Goal: Download file/media

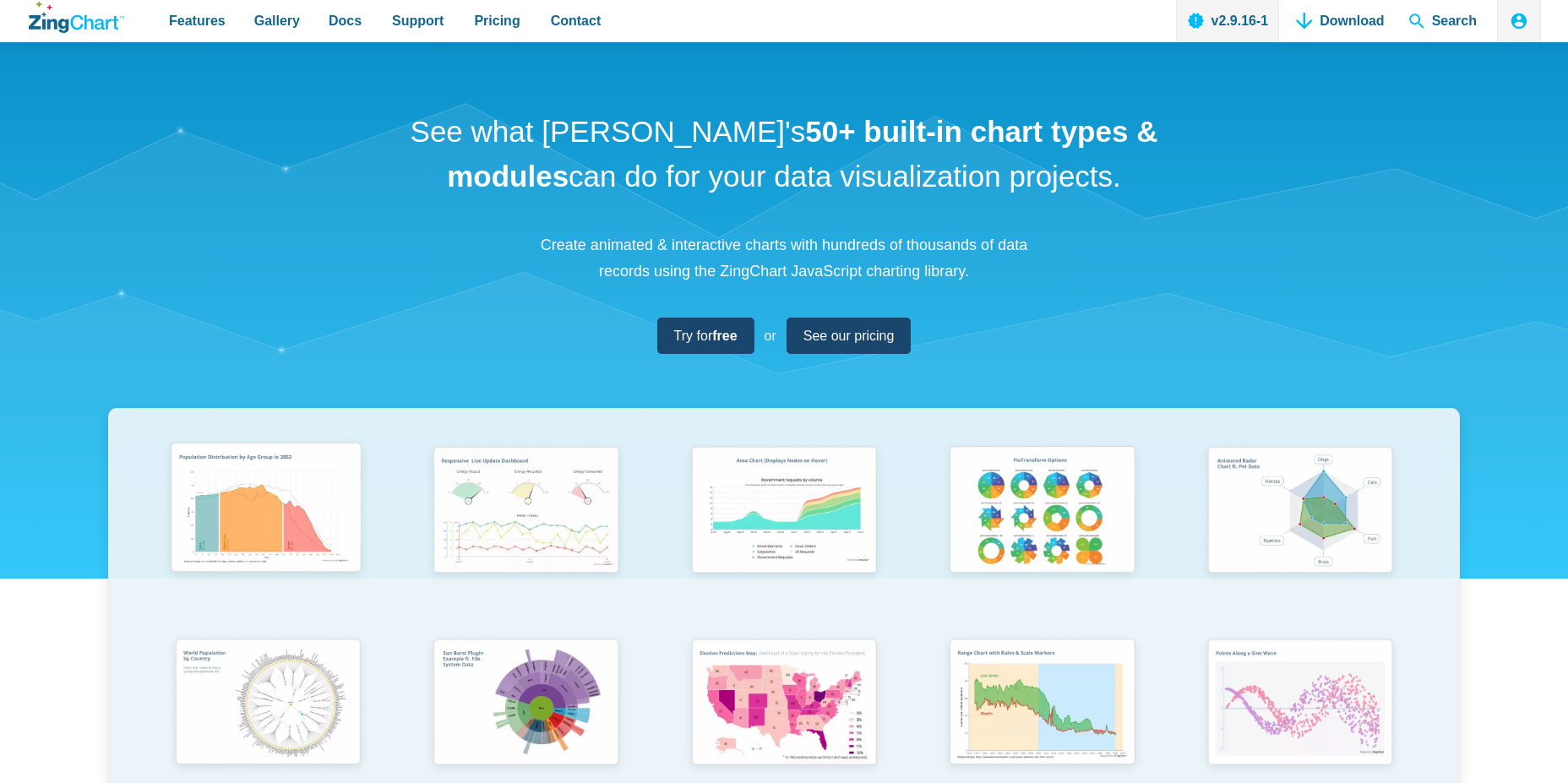
click at [291, 496] on img "App Content" at bounding box center [266, 511] width 213 height 152
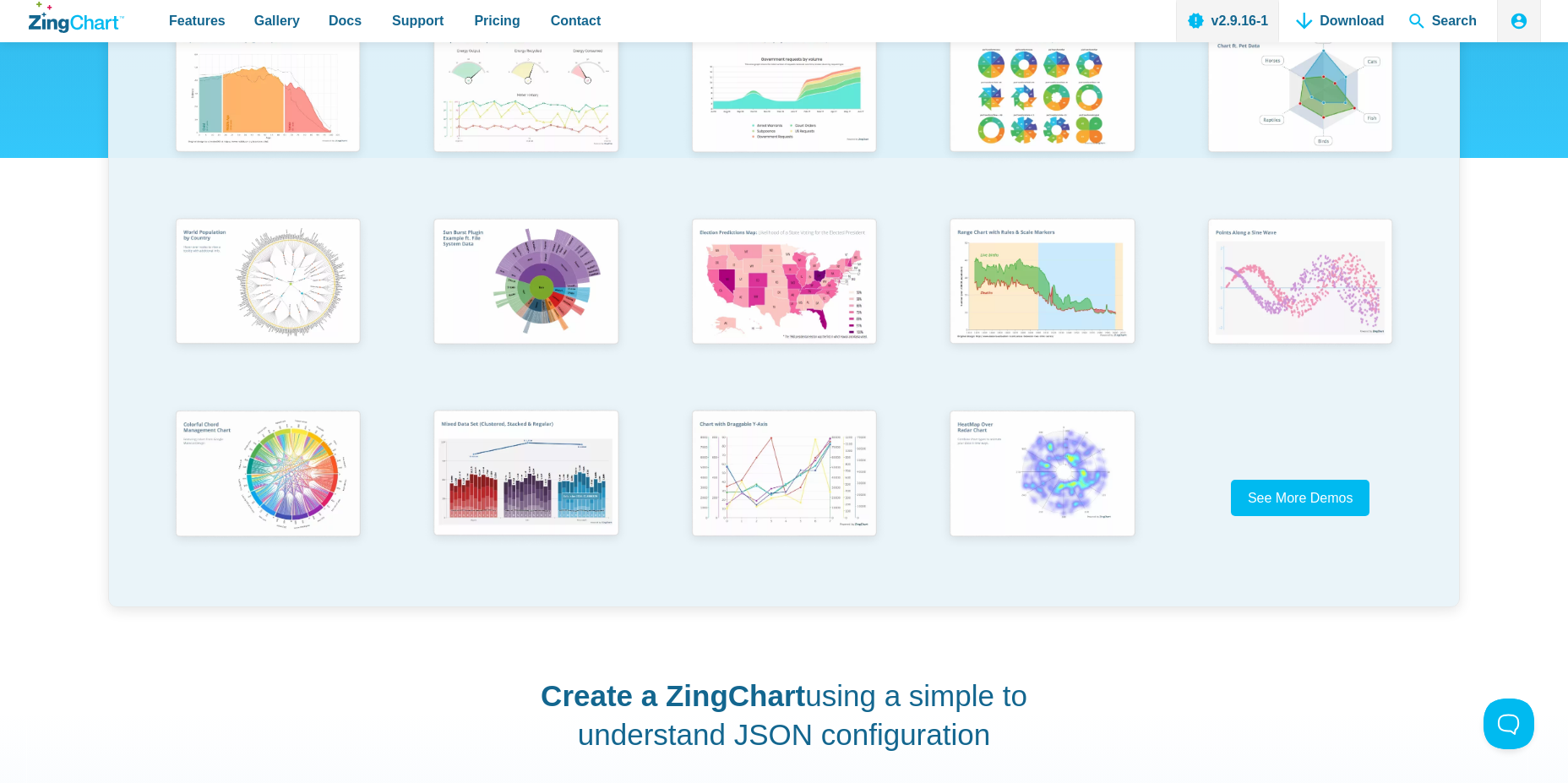
scroll to position [507, 0]
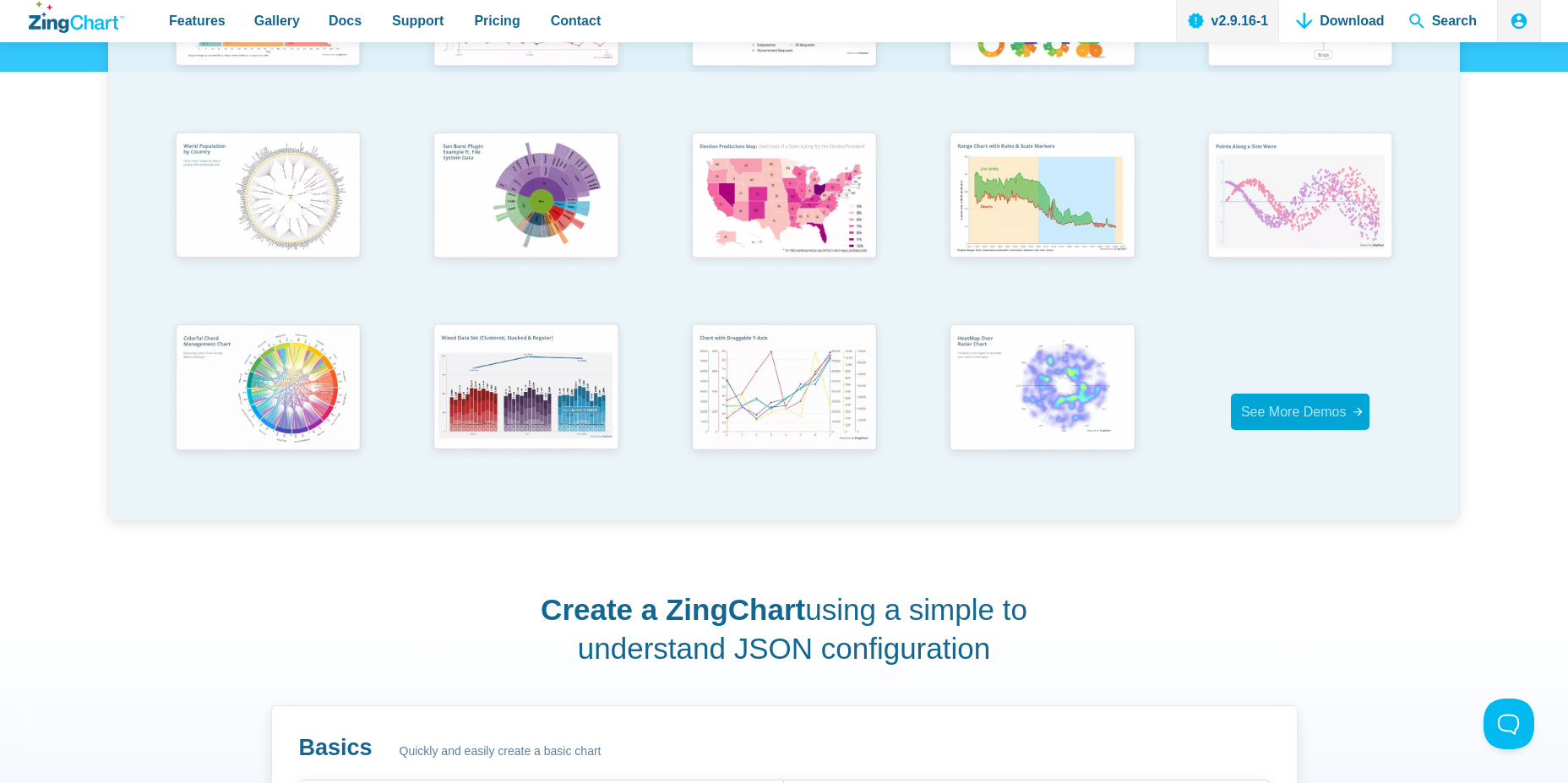
click at [1261, 407] on span "See More Demos" at bounding box center [1293, 411] width 105 height 14
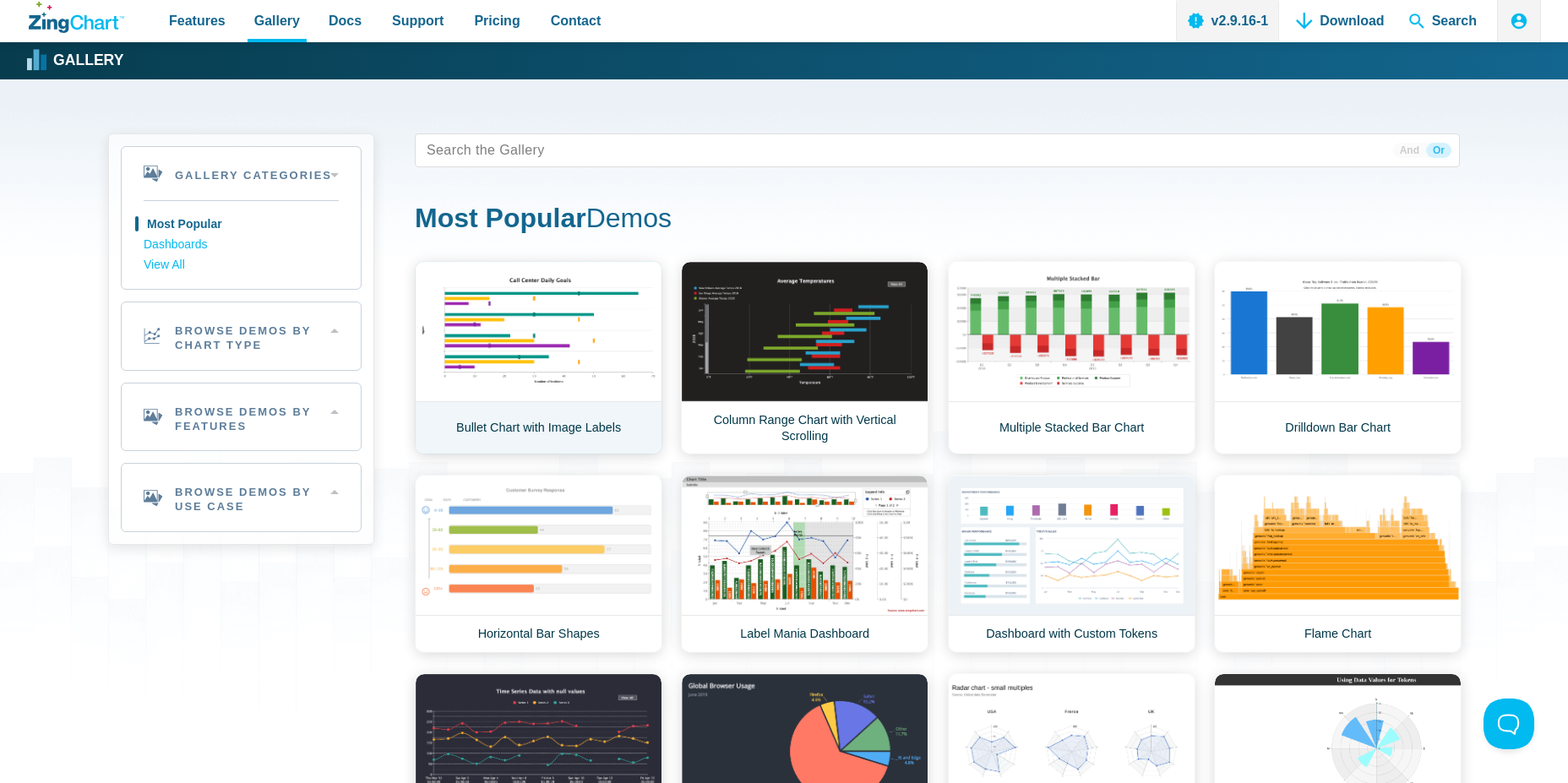
click at [536, 325] on link "Bullet Chart with Image Labels" at bounding box center [538, 357] width 247 height 194
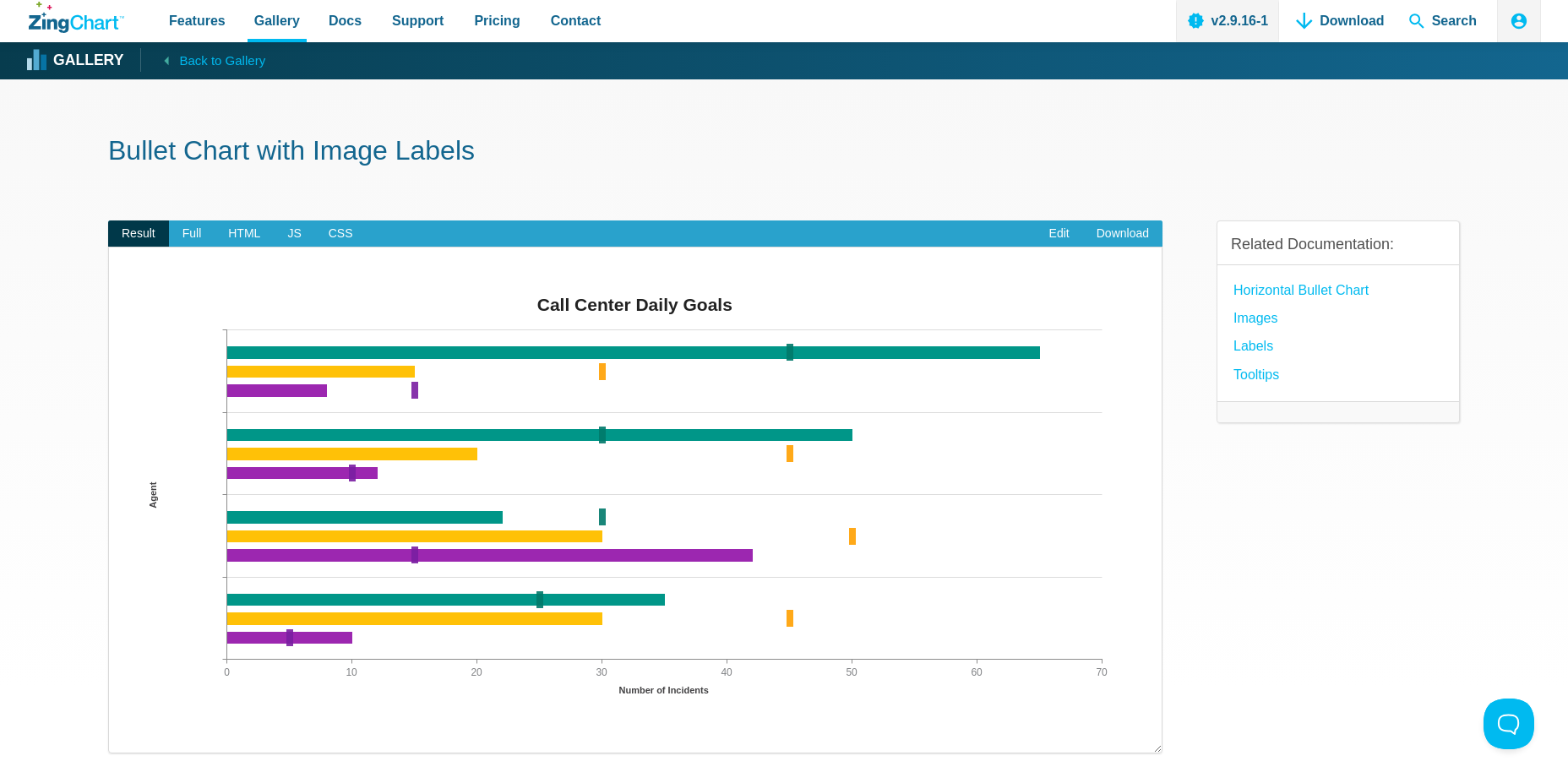
click at [125, 736] on area "App Content" at bounding box center [125, 736] width 0 height 0
click at [265, 240] on span "HTML" at bounding box center [244, 234] width 59 height 27
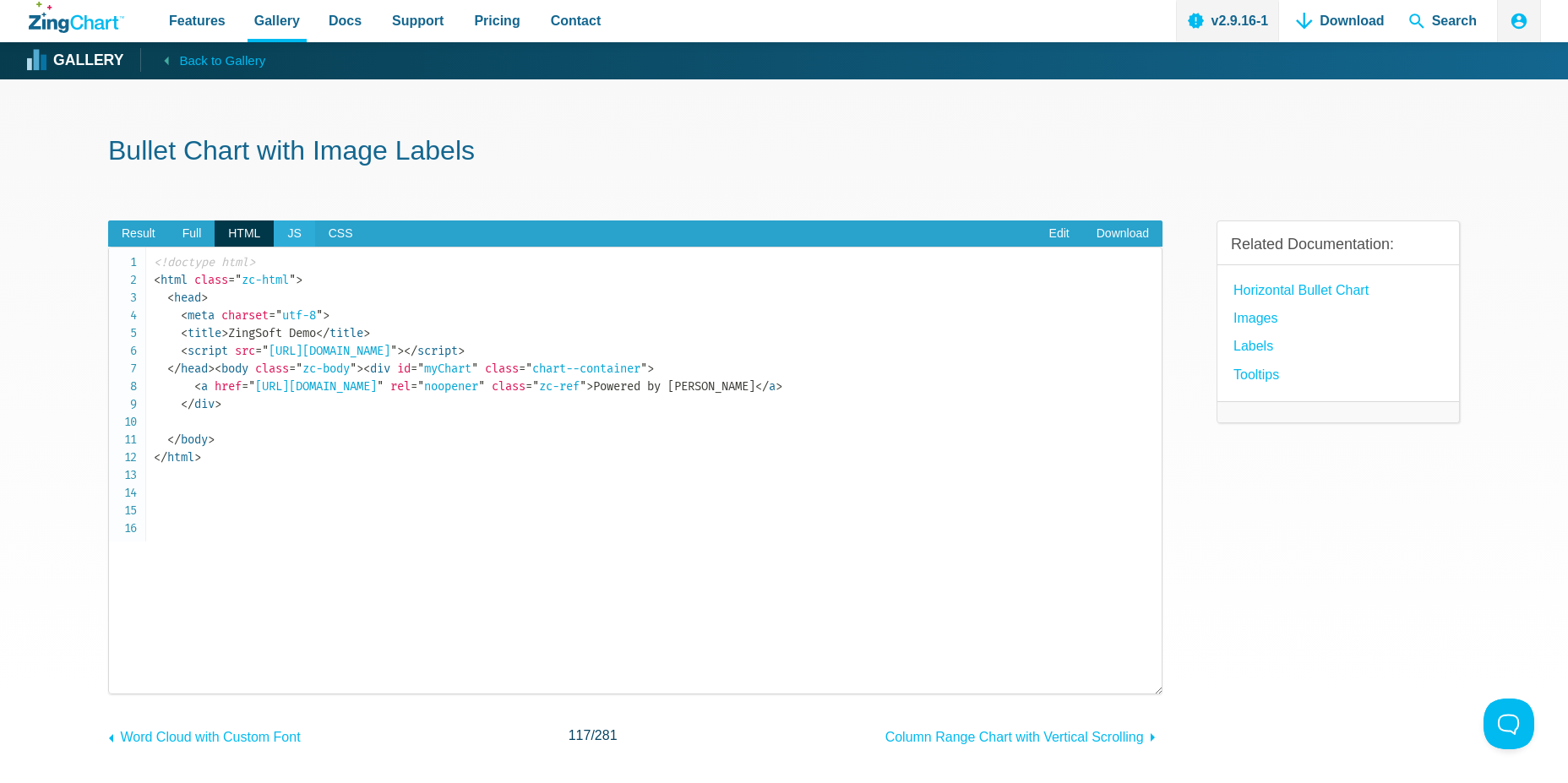
click at [293, 240] on span "JS" at bounding box center [294, 234] width 40 height 27
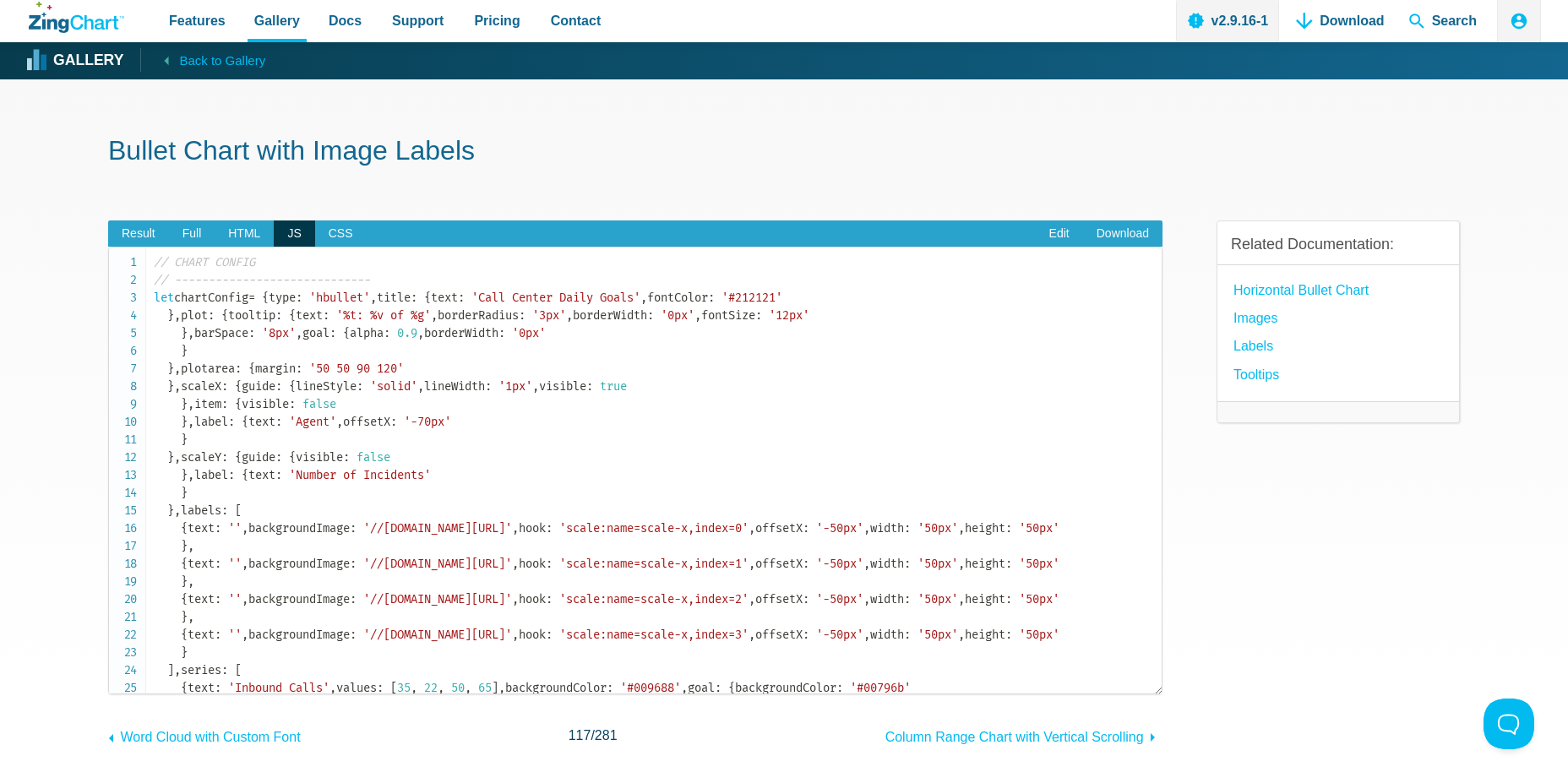
drag, startPoint x: 323, startPoint y: 236, endPoint x: 307, endPoint y: 235, distance: 16.0
click at [322, 235] on span "CSS" at bounding box center [341, 234] width 52 height 27
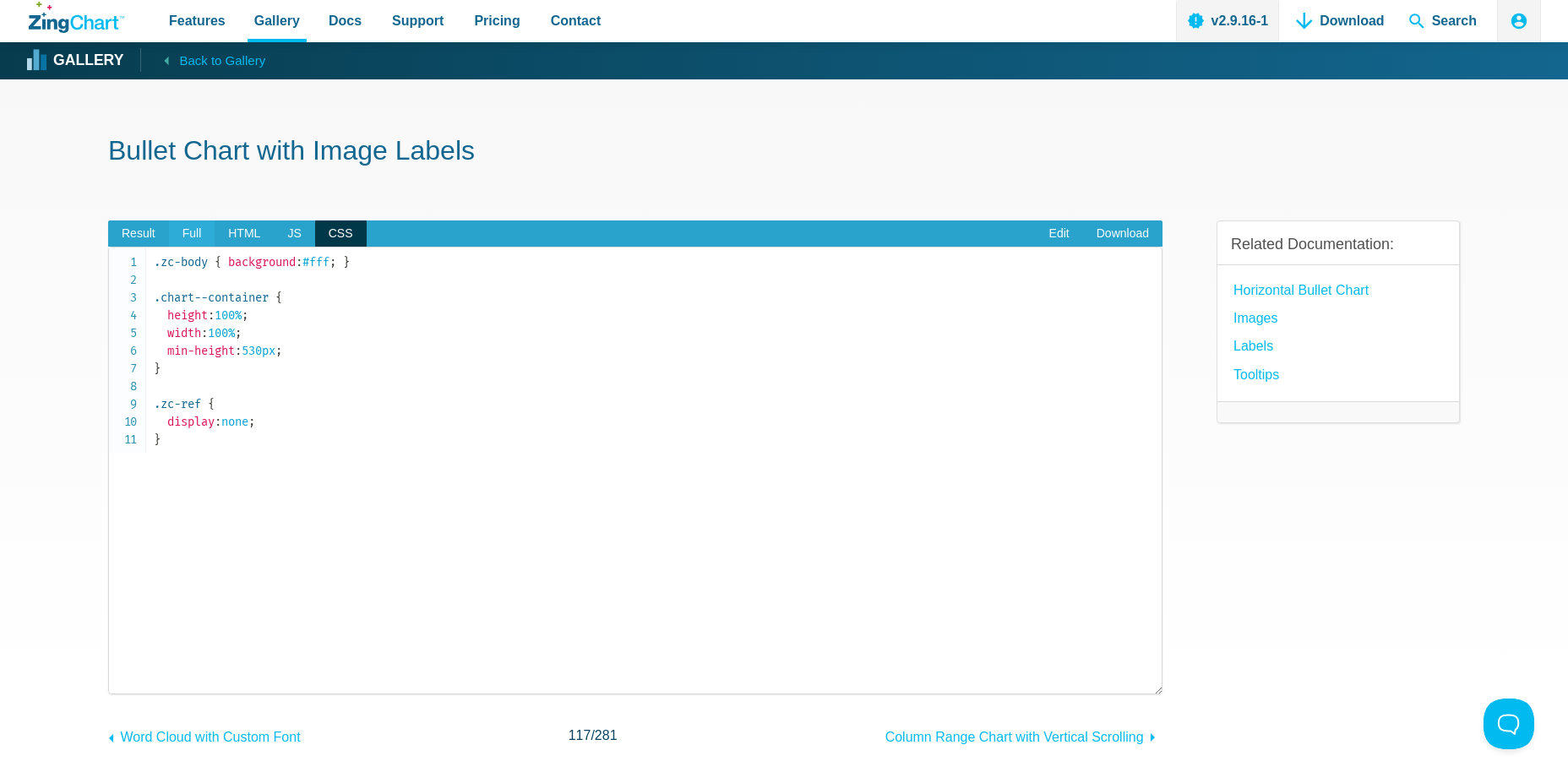
click at [197, 237] on span "Full" at bounding box center [192, 234] width 47 height 27
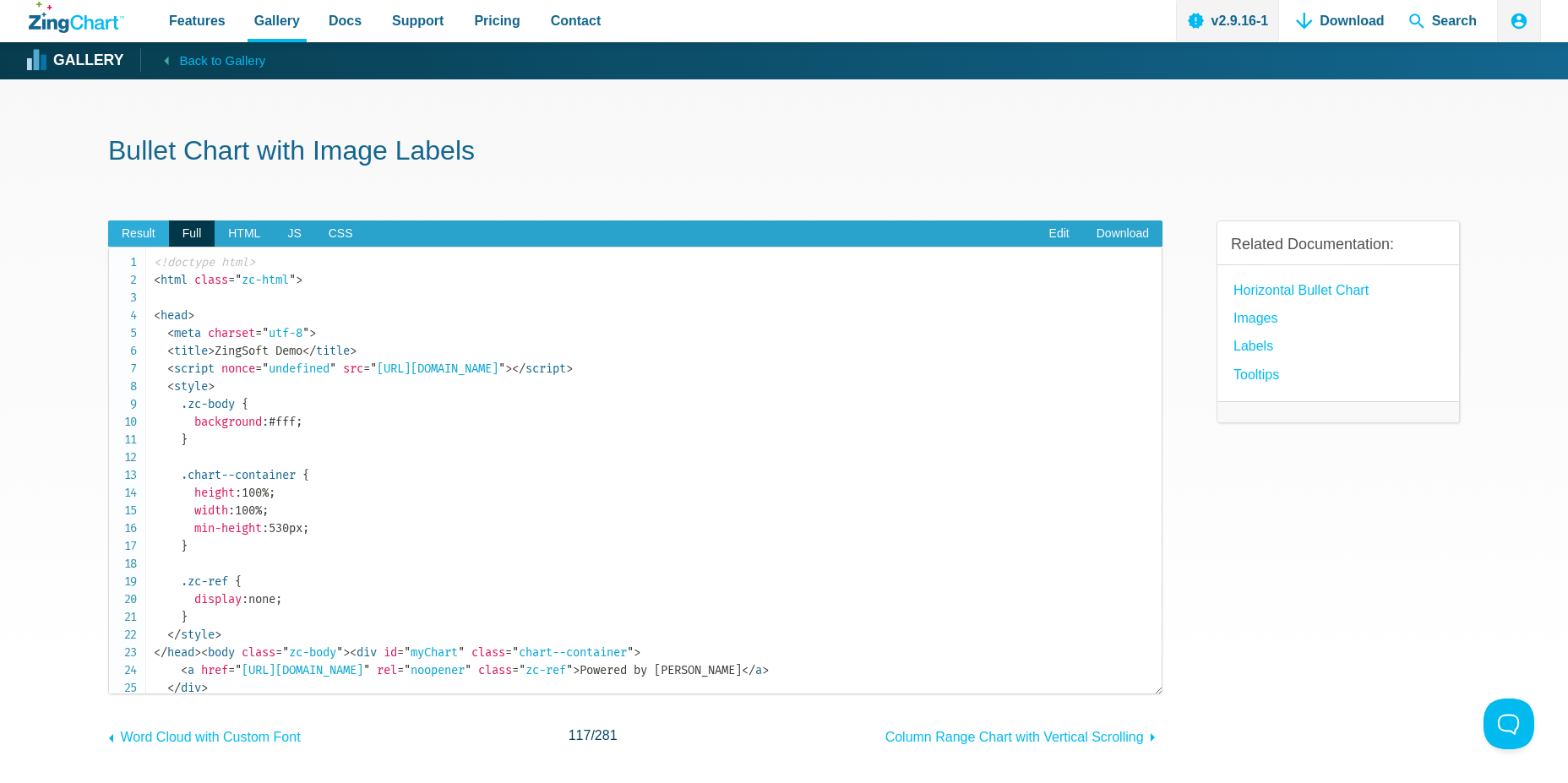
click at [153, 232] on span "Result" at bounding box center [138, 234] width 60 height 27
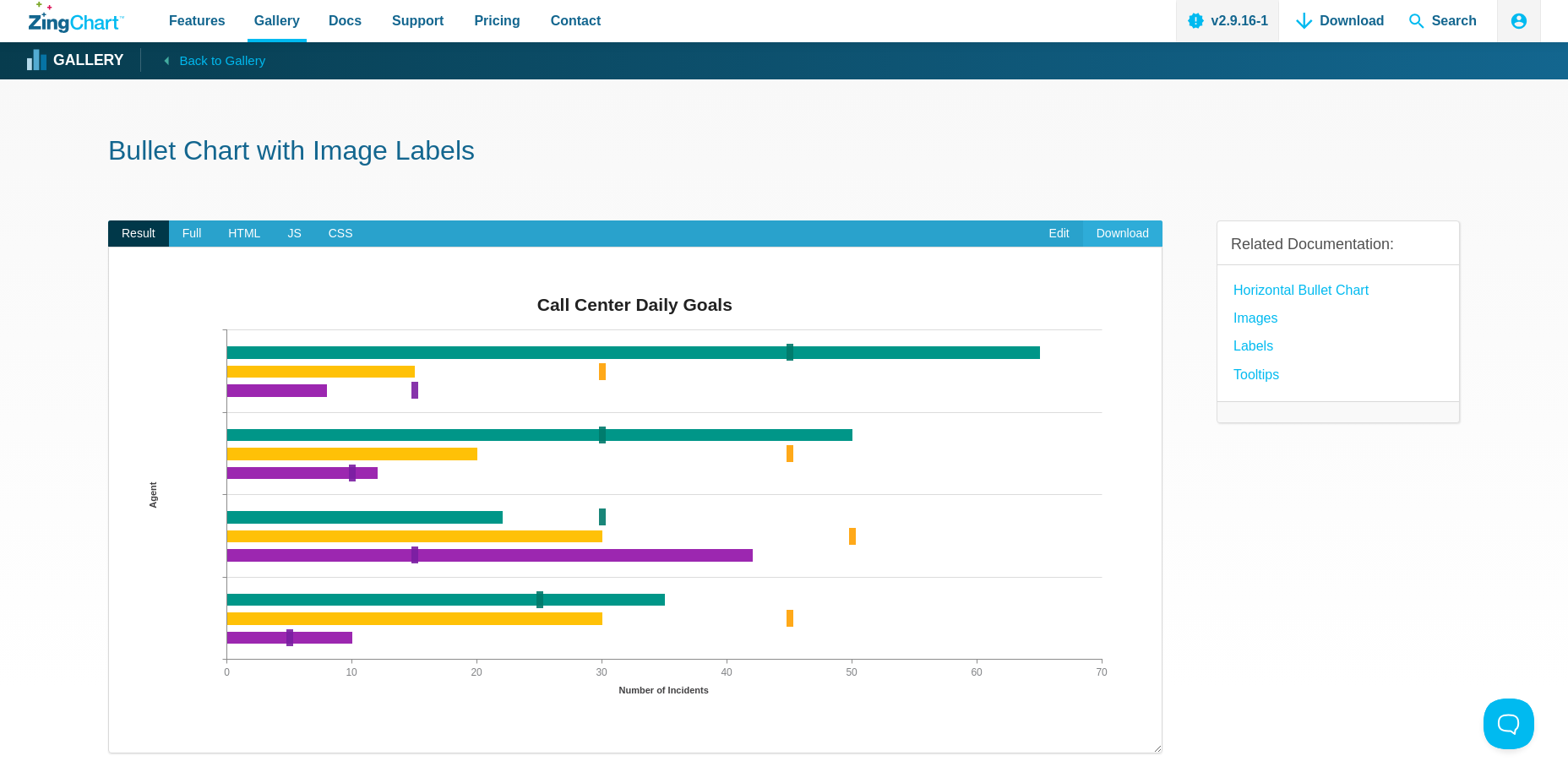
click at [1138, 235] on link "Download" at bounding box center [1122, 234] width 80 height 27
